Goal: Feedback & Contribution: Contribute content

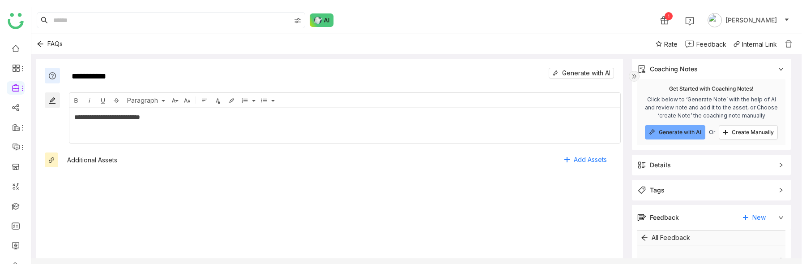
scroll to position [68, 0]
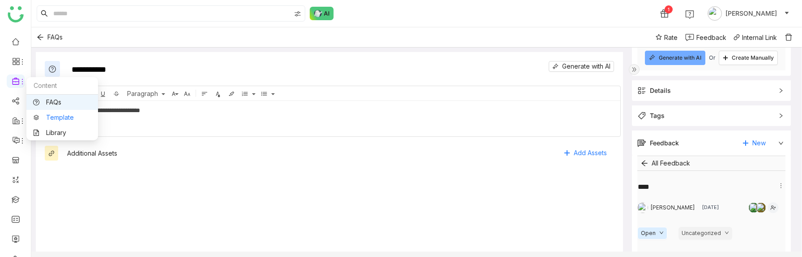
click at [54, 118] on link "Template" at bounding box center [62, 117] width 58 height 6
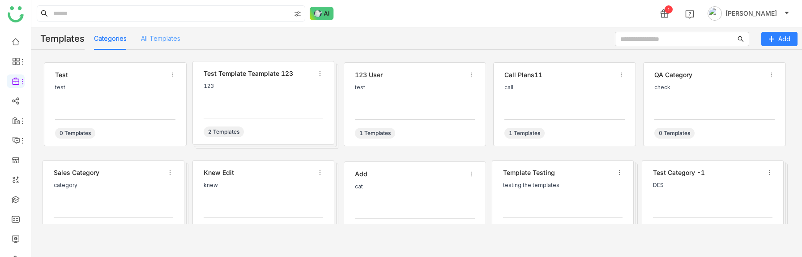
click at [169, 32] on div "All Templates" at bounding box center [160, 38] width 39 height 22
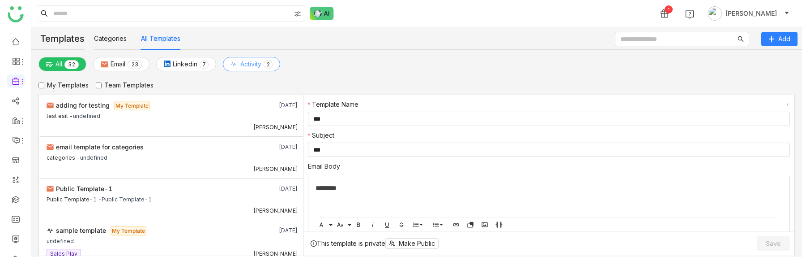
click at [252, 61] on span "Activity" at bounding box center [250, 64] width 21 height 10
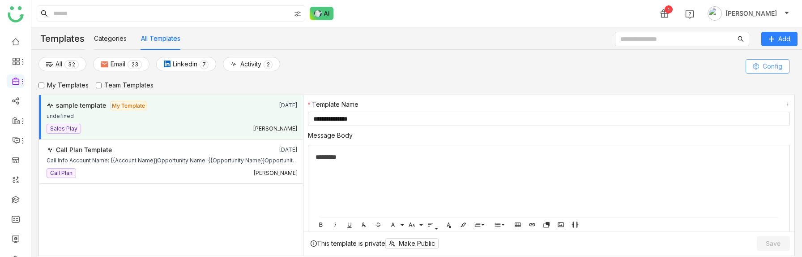
click at [756, 61] on button "Config" at bounding box center [768, 66] width 44 height 14
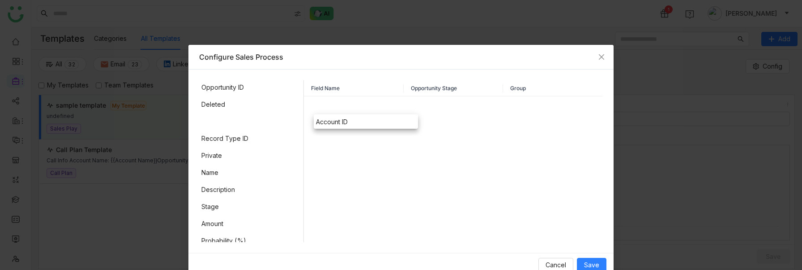
drag, startPoint x: 206, startPoint y: 124, endPoint x: 352, endPoint y: 124, distance: 146.4
click at [473, 111] on input at bounding box center [447, 107] width 63 height 13
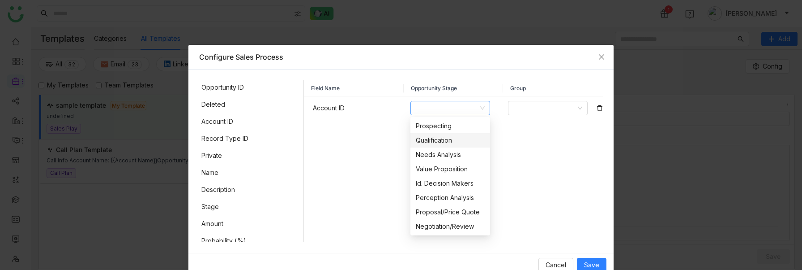
click at [450, 141] on div "Qualification" at bounding box center [450, 140] width 69 height 10
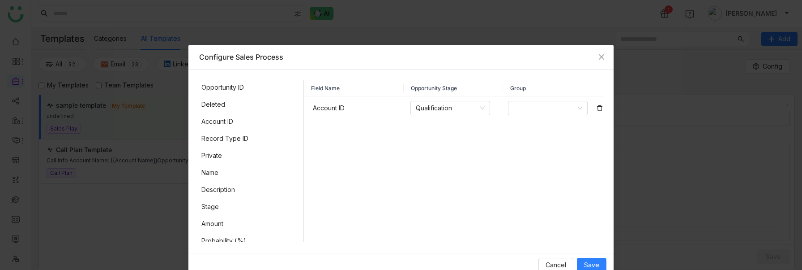
click at [516, 115] on div at bounding box center [548, 107] width 98 height 23
click at [522, 111] on input at bounding box center [545, 107] width 63 height 13
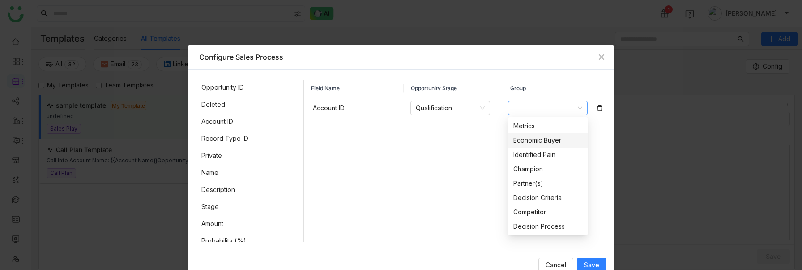
click at [524, 133] on nz-option-item "Economic Buyer" at bounding box center [548, 140] width 80 height 14
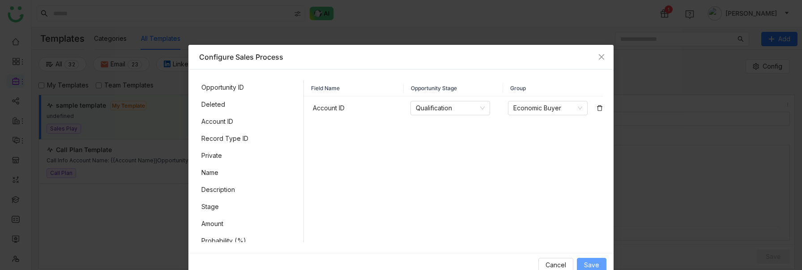
scroll to position [17, 0]
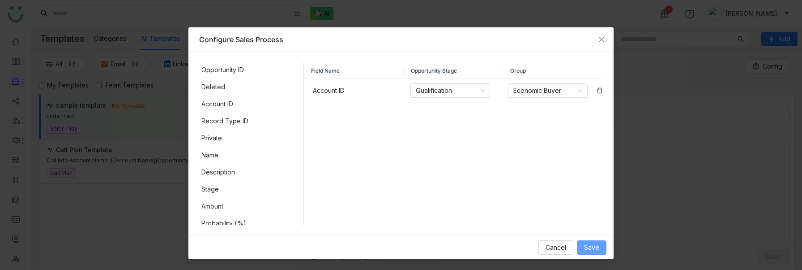
click at [587, 247] on span "Save" at bounding box center [591, 247] width 15 height 10
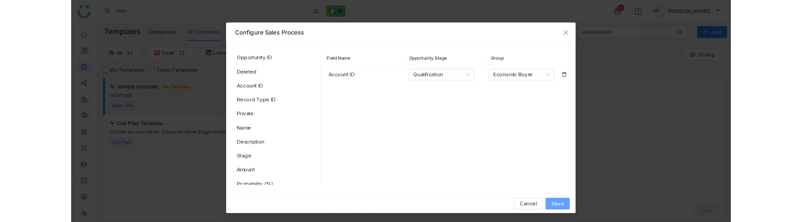
scroll to position [0, 0]
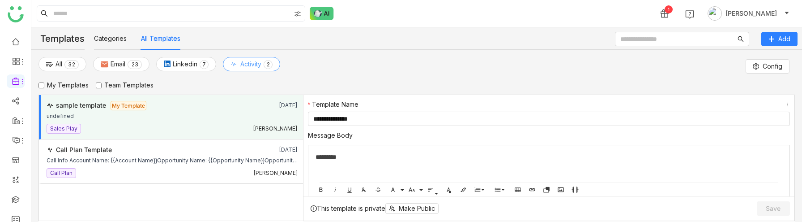
click at [248, 67] on span "Activity" at bounding box center [250, 64] width 21 height 10
click at [183, 65] on span "Linkedin" at bounding box center [185, 64] width 25 height 10
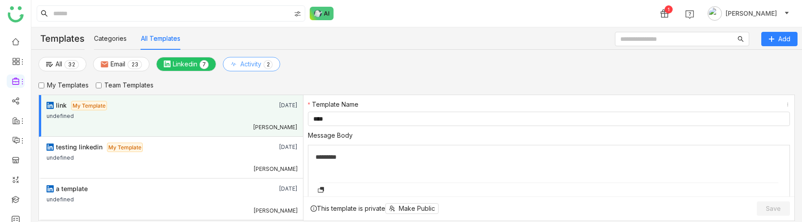
click at [236, 64] on icon at bounding box center [234, 64] width 6 height 6
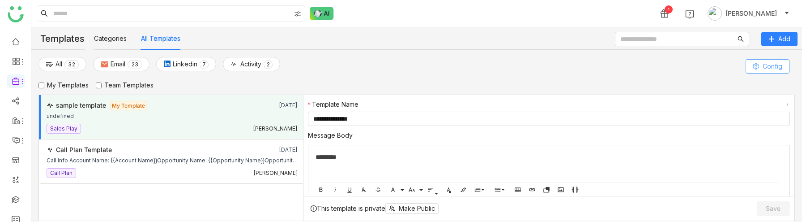
click at [757, 72] on button "Config" at bounding box center [768, 66] width 44 height 14
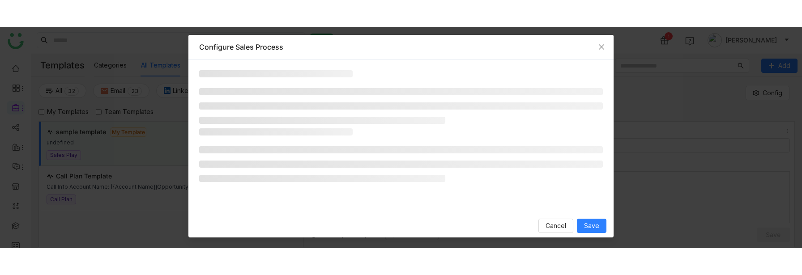
scroll to position [15, 0]
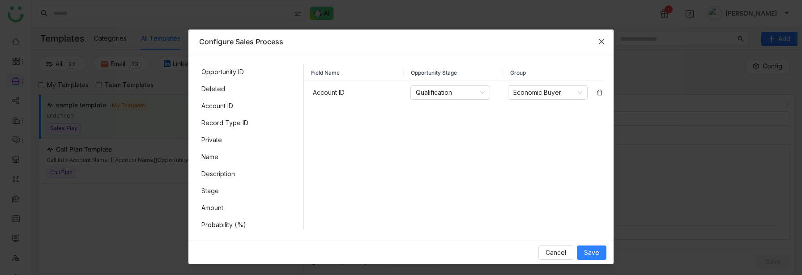
click at [606, 41] on span "Close" at bounding box center [602, 42] width 24 height 24
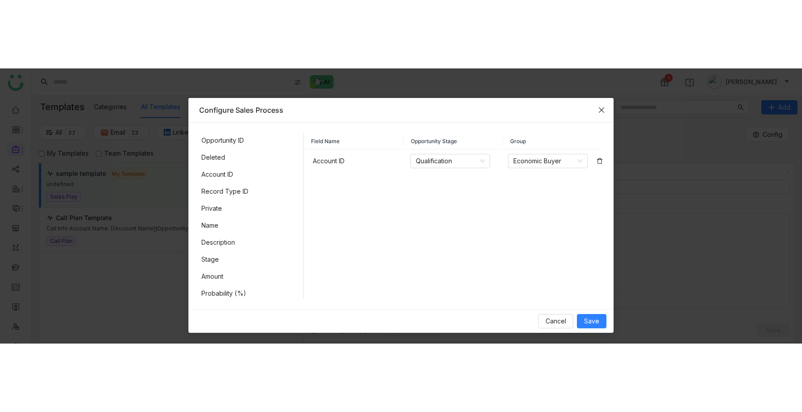
scroll to position [0, 0]
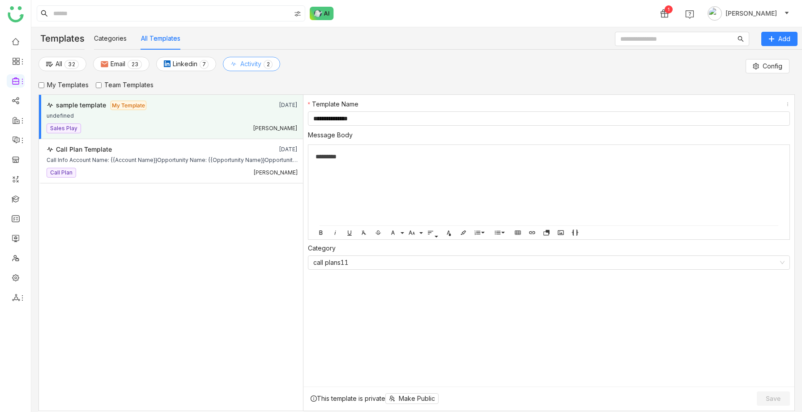
click at [251, 68] on span "Activity" at bounding box center [250, 64] width 21 height 10
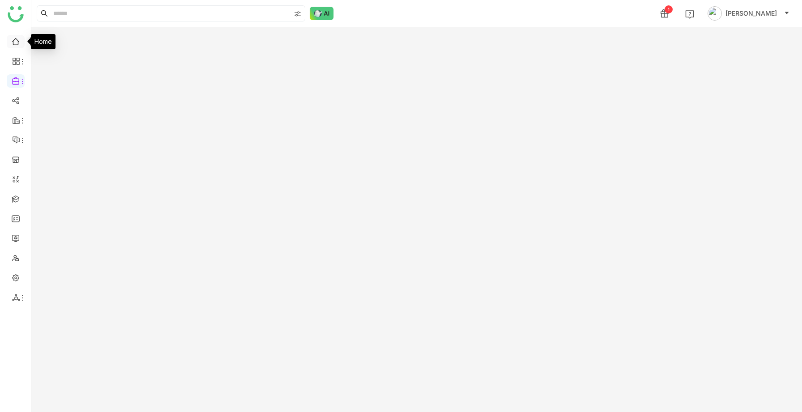
click at [15, 41] on link at bounding box center [16, 41] width 8 height 8
click at [17, 43] on link at bounding box center [16, 41] width 8 height 8
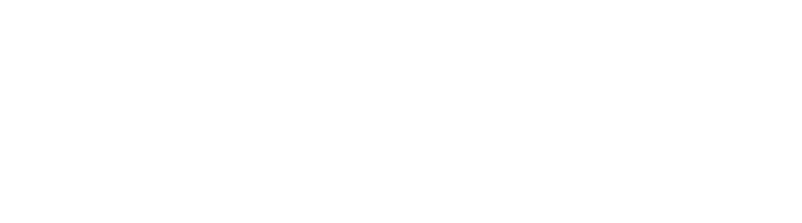
click at [49, 4] on html at bounding box center [401, 2] width 802 height 4
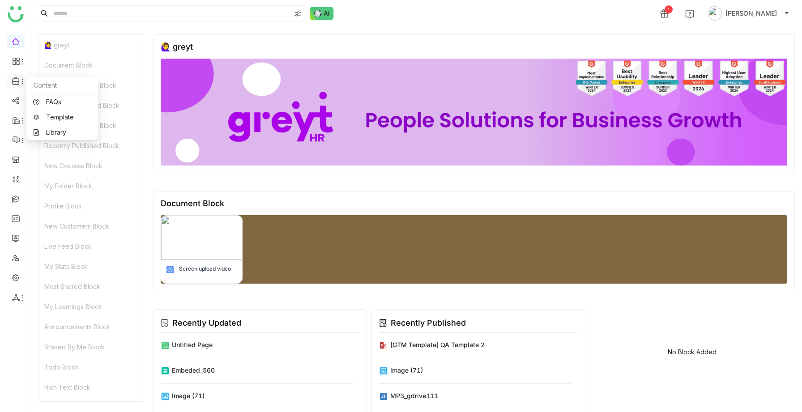
click at [18, 81] on icon at bounding box center [15, 80] width 7 height 7
click at [62, 104] on link "FAQs" at bounding box center [62, 102] width 58 height 6
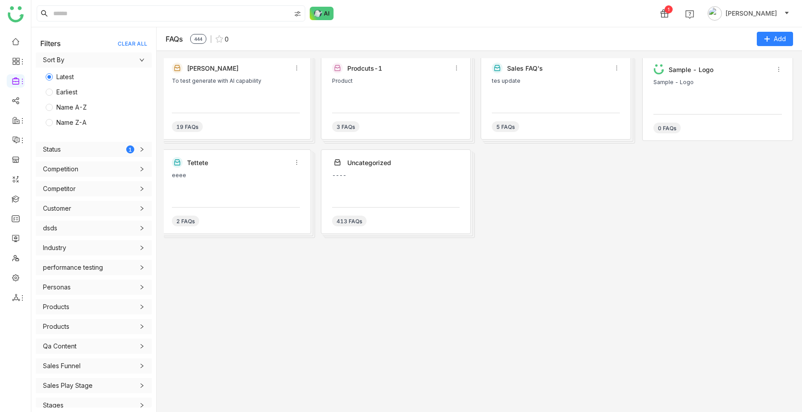
click at [214, 101] on div "To test generate with AI capability" at bounding box center [236, 91] width 128 height 27
click at [208, 101] on div "To test generate with AI capability" at bounding box center [236, 91] width 128 height 27
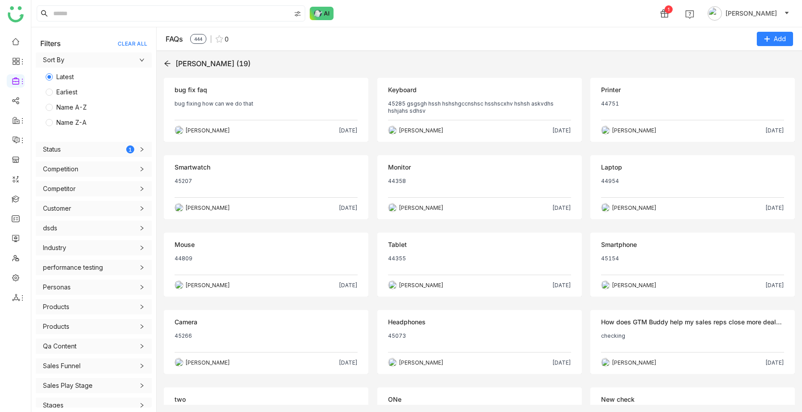
click at [270, 99] on div "Objection bug fix faq bug fixing how can we do that [PERSON_NAME] [DATE]" at bounding box center [266, 110] width 205 height 64
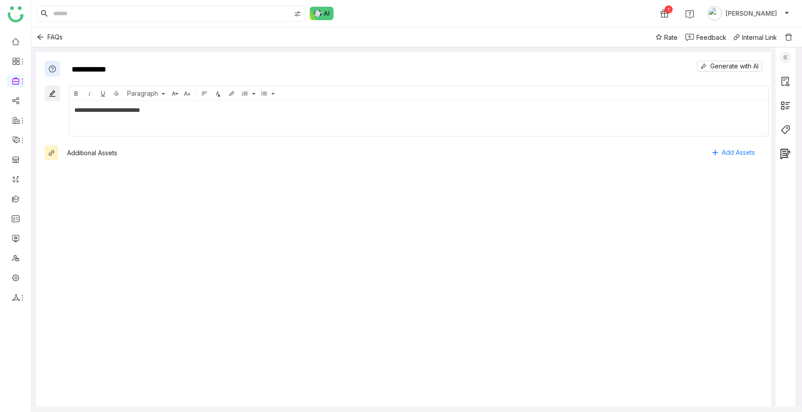
click at [791, 58] on img at bounding box center [785, 57] width 11 height 11
click at [791, 61] on img at bounding box center [785, 57] width 11 height 11
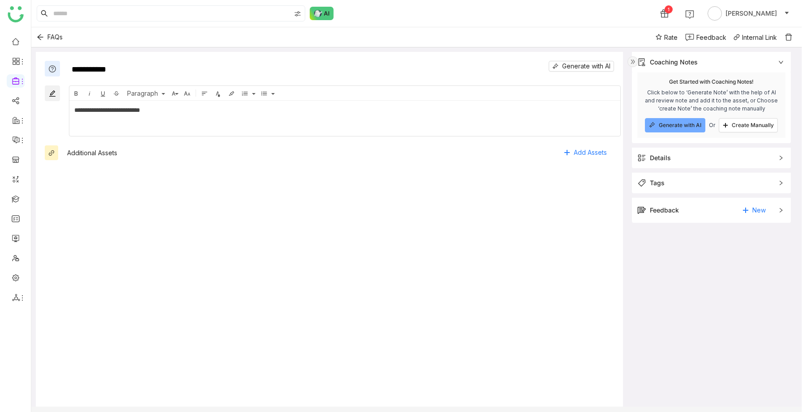
click at [686, 214] on div "Feedback New" at bounding box center [706, 210] width 136 height 14
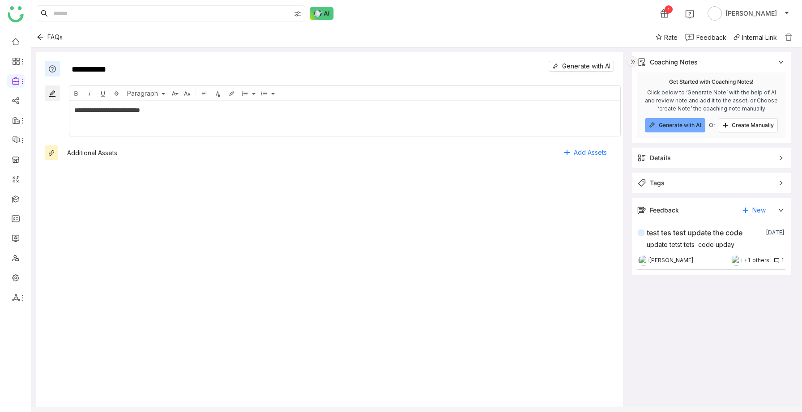
click at [688, 238] on div "test tes test update the code 4 days ago update tetst tets code upday" at bounding box center [711, 238] width 146 height 23
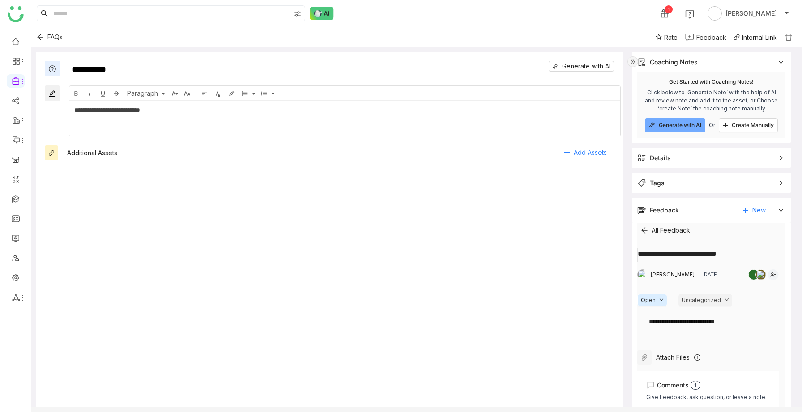
click at [733, 257] on textarea at bounding box center [706, 255] width 137 height 14
click at [751, 256] on textarea at bounding box center [706, 255] width 137 height 14
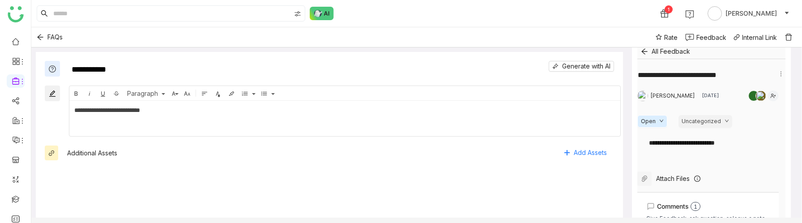
scroll to position [147, 0]
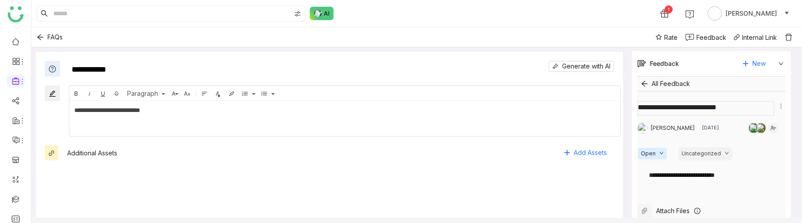
click at [752, 110] on textarea at bounding box center [706, 108] width 137 height 14
click at [601, 179] on div "**********" at bounding box center [329, 140] width 587 height 176
type textarea "**********"
click at [745, 175] on div "**********" at bounding box center [711, 175] width 124 height 10
